Goal: Find specific page/section: Find specific page/section

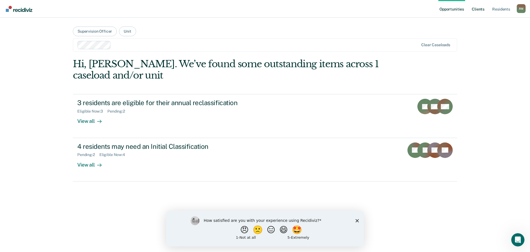
click at [480, 8] on link "Client s" at bounding box center [478, 9] width 15 height 18
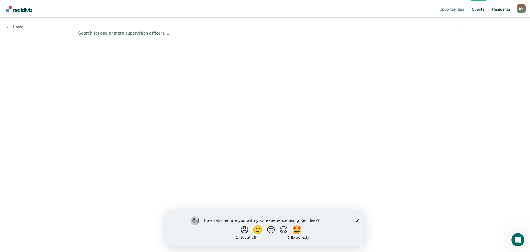
click at [496, 8] on link "Resident s" at bounding box center [501, 9] width 20 height 18
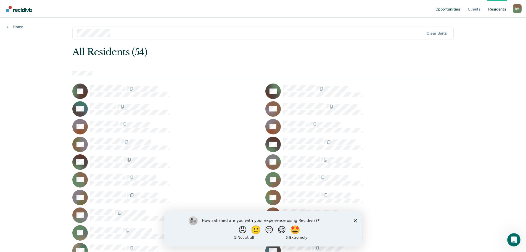
click at [450, 9] on link "Opportunities" at bounding box center [447, 9] width 27 height 18
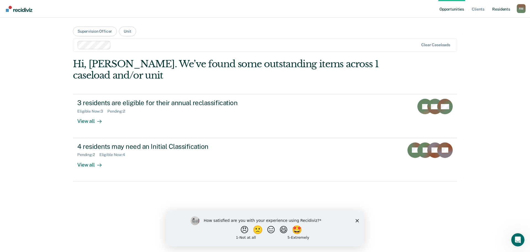
click at [500, 9] on link "Resident s" at bounding box center [501, 9] width 20 height 18
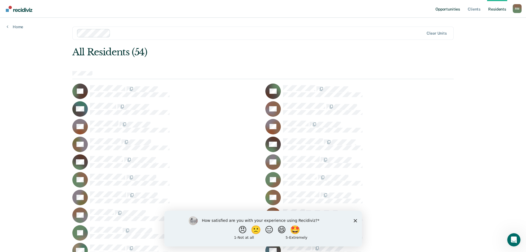
click at [442, 11] on link "Opportunities" at bounding box center [447, 9] width 27 height 18
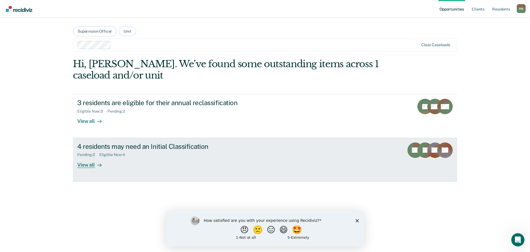
click at [144, 149] on div "4 residents may need an Initial Classification" at bounding box center [174, 146] width 194 height 8
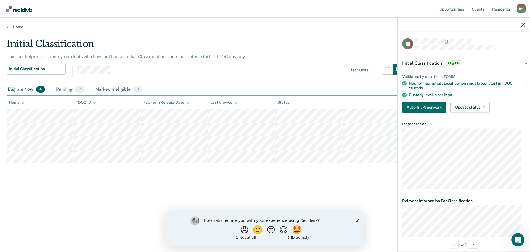
click at [321, 56] on div "This tool helps staff identify residents who have not had an Initial Classifica…" at bounding box center [206, 59] width 398 height 10
click at [19, 27] on link "Home" at bounding box center [265, 26] width 517 height 5
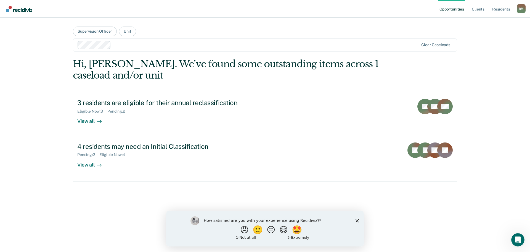
click at [272, 10] on nav "Opportunities Client s Resident s [PERSON_NAME] [PERSON_NAME] Profile How it wo…" at bounding box center [265, 9] width 530 height 18
